Goal: Find specific fact: Find specific fact

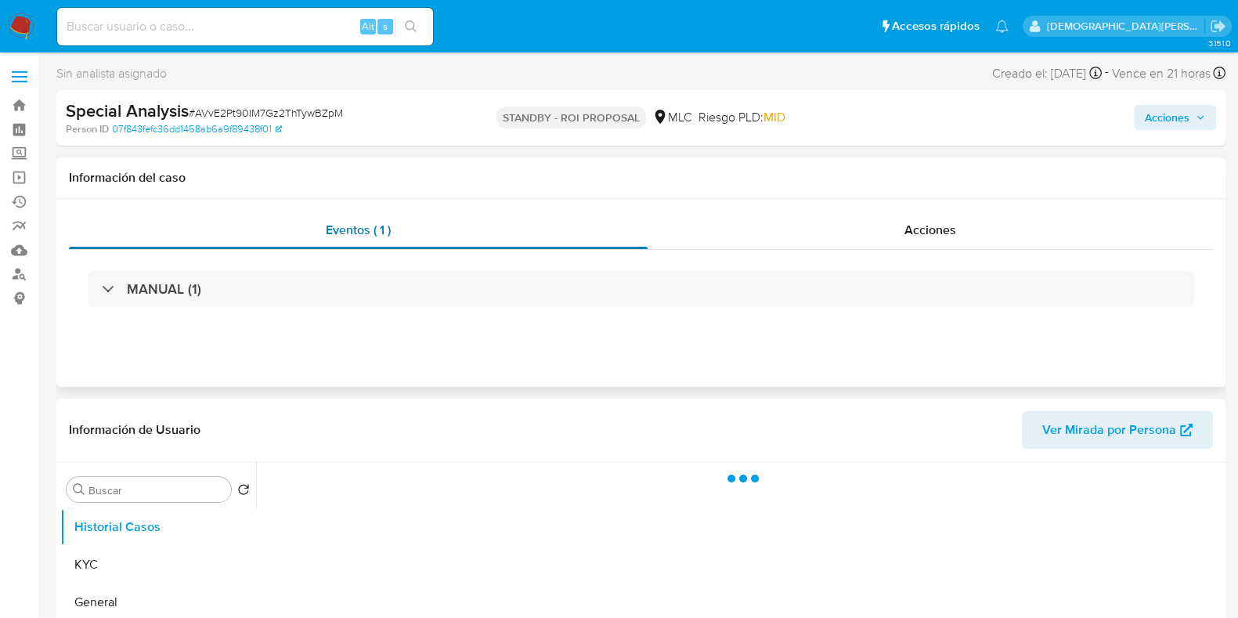
drag, startPoint x: 801, startPoint y: 230, endPoint x: 548, endPoint y: 222, distance: 253.9
click at [800, 230] on div "Acciones" at bounding box center [931, 230] width 566 height 38
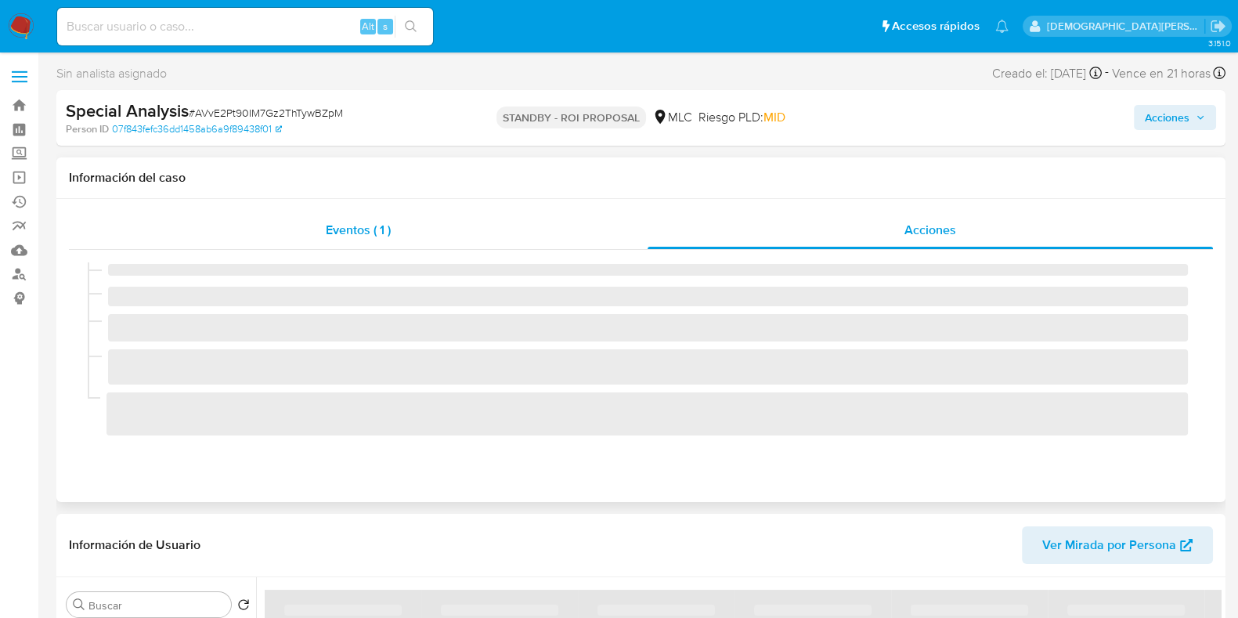
select select "10"
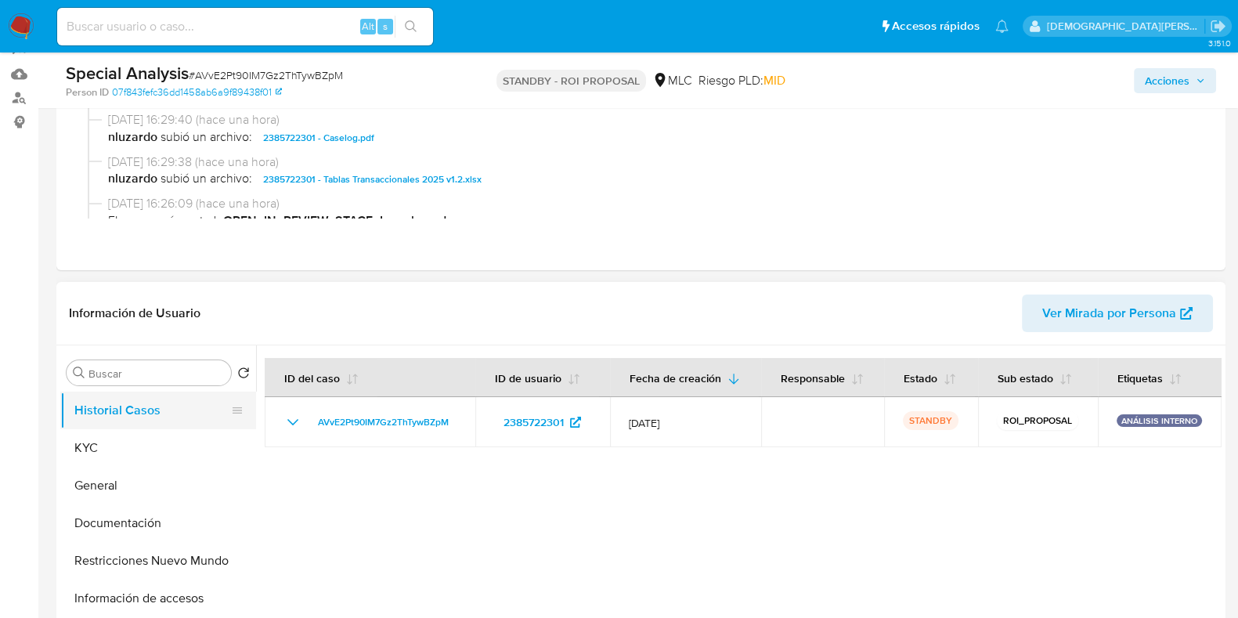
scroll to position [195, 0]
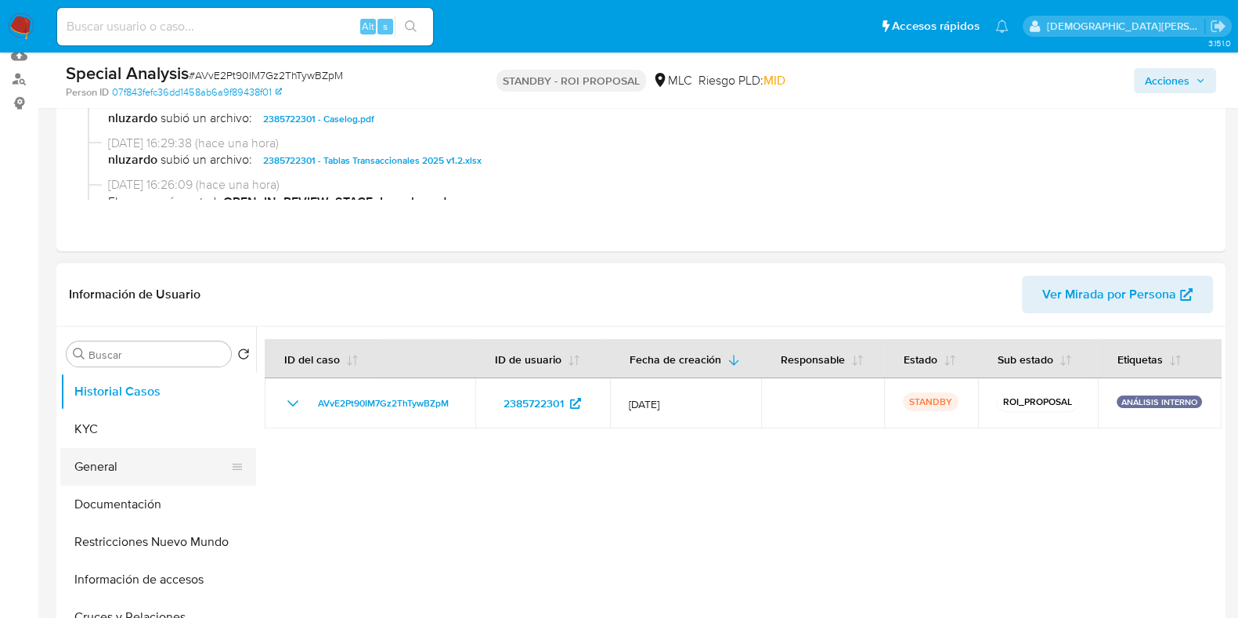
click at [106, 469] on button "General" at bounding box center [151, 467] width 183 height 38
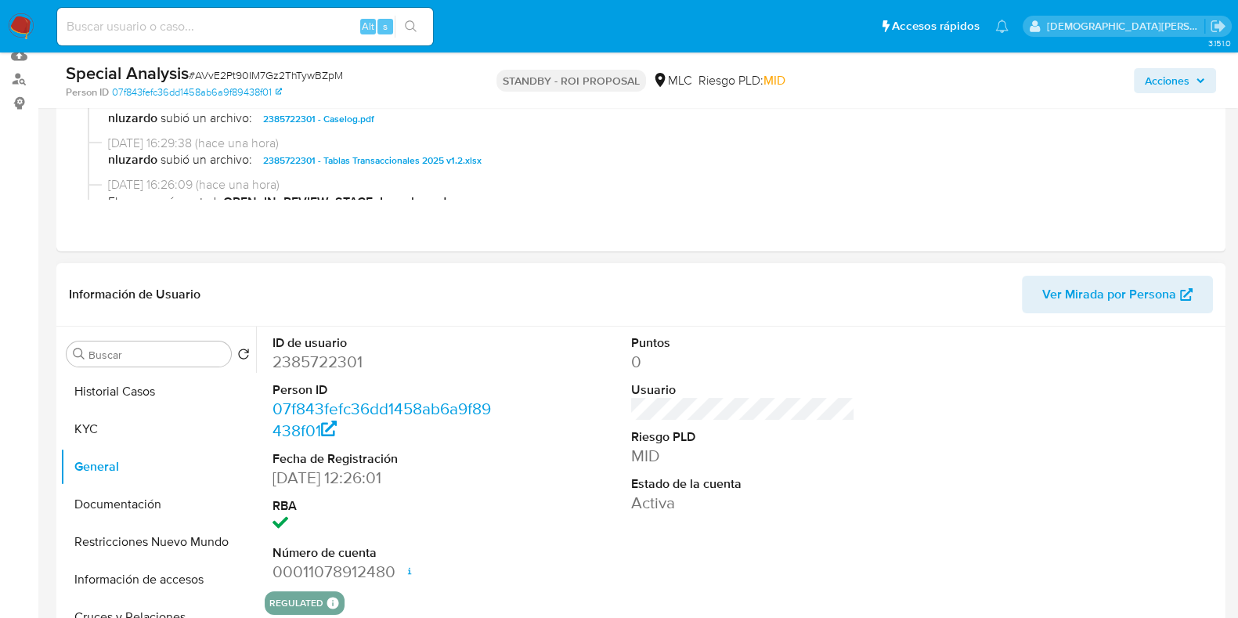
click at [301, 356] on dd "2385722301" at bounding box center [385, 362] width 224 height 22
click at [300, 357] on dd "2385722301" at bounding box center [385, 362] width 224 height 22
copy dd "2385722301"
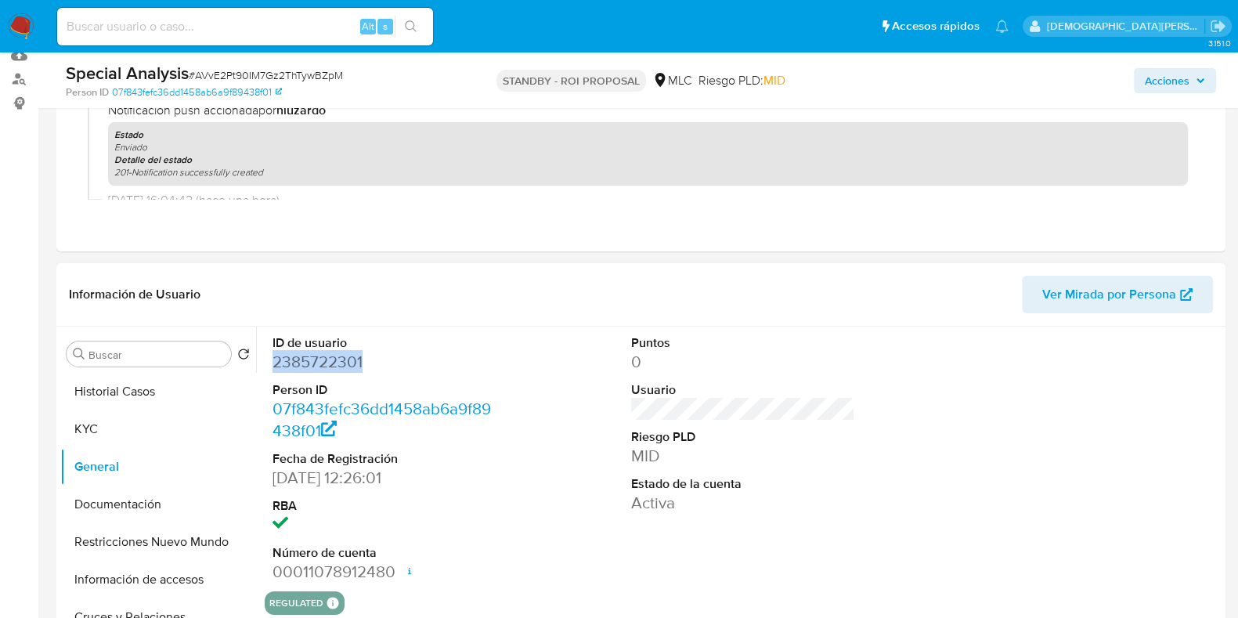
click at [309, 351] on dd "2385722301" at bounding box center [385, 362] width 224 height 22
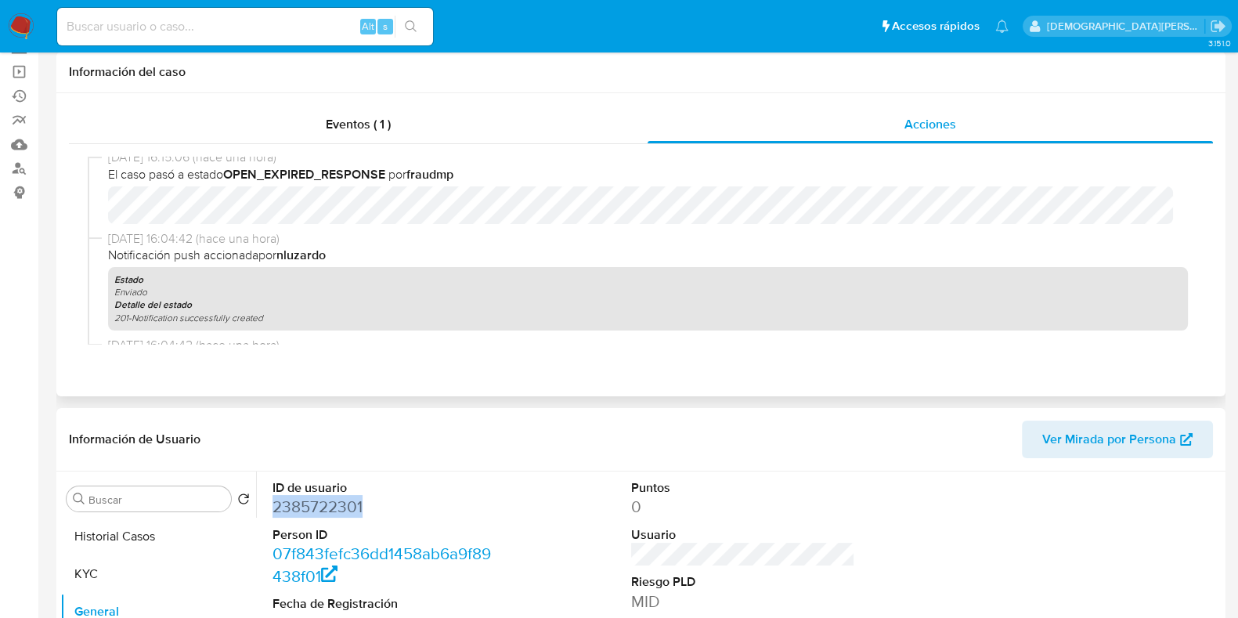
scroll to position [0, 0]
